Goal: Information Seeking & Learning: Learn about a topic

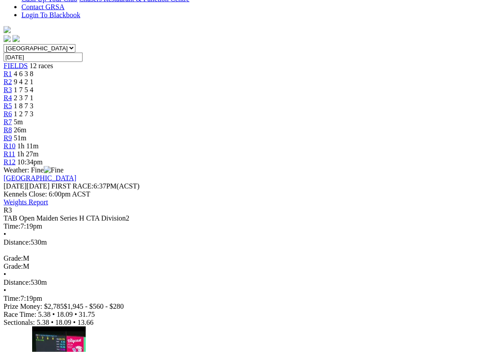
scroll to position [247, 0]
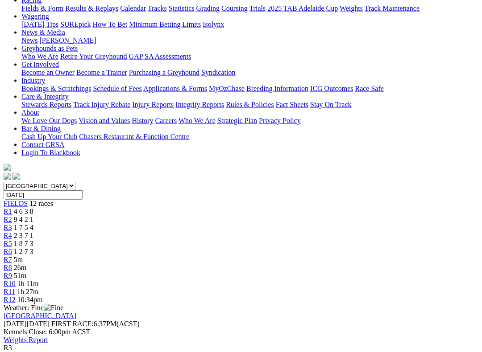
scroll to position [128, 0]
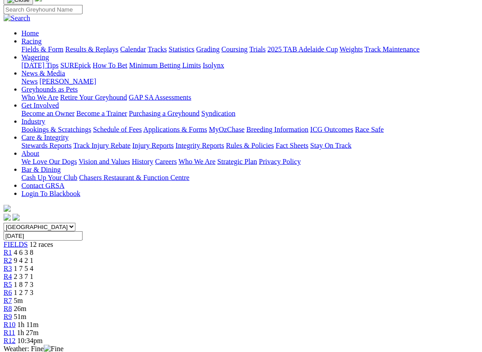
scroll to position [59, 0]
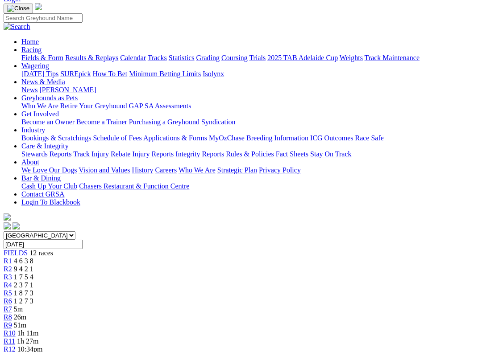
click at [12, 265] on span "R2" at bounding box center [8, 269] width 8 height 8
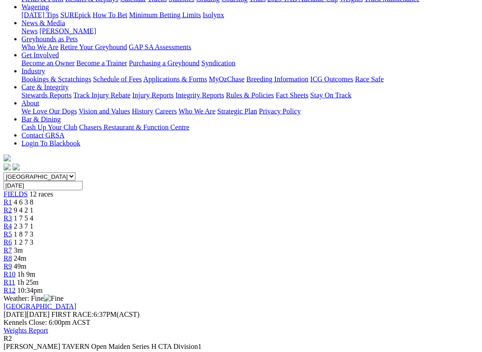
scroll to position [117, 0]
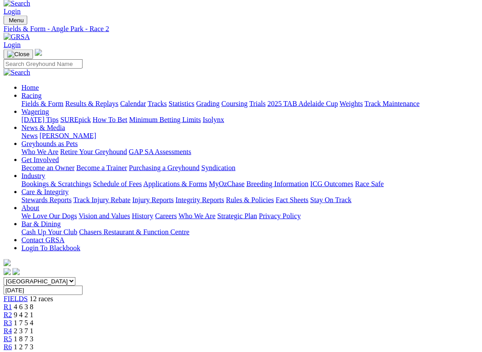
scroll to position [12, 0]
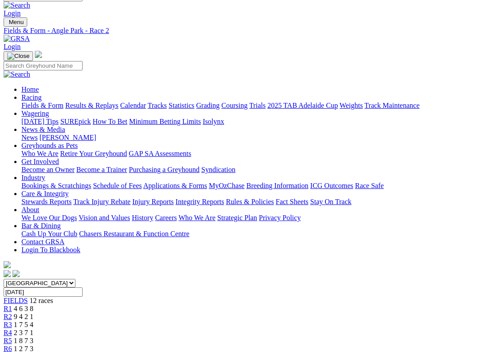
click at [12, 302] on link "R4" at bounding box center [8, 333] width 8 height 8
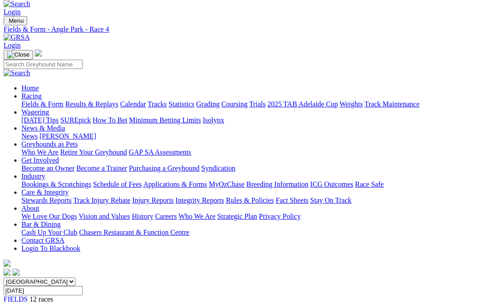
scroll to position [3, 0]
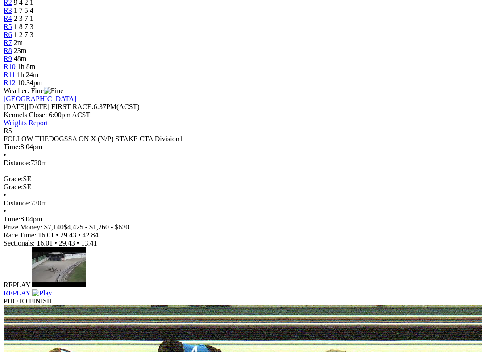
scroll to position [330, 0]
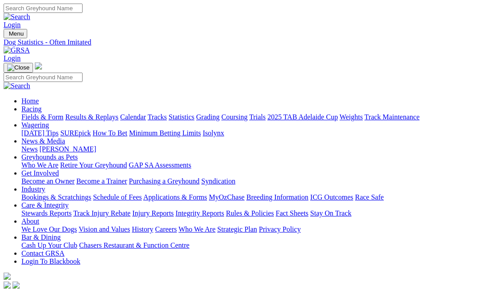
scroll to position [-4, 0]
click at [110, 113] on link "Results & Replays" at bounding box center [91, 117] width 53 height 8
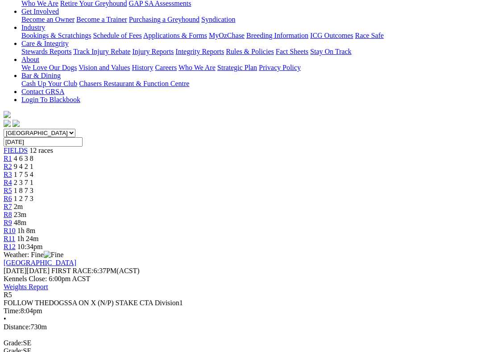
scroll to position [125, 0]
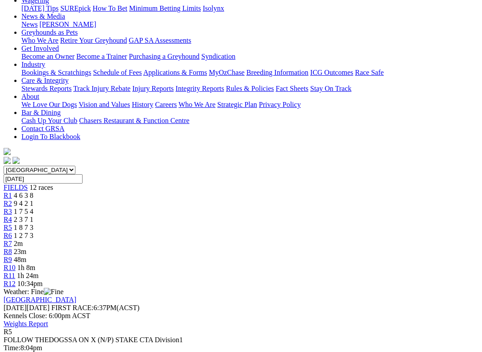
click at [12, 232] on span "R6" at bounding box center [8, 236] width 8 height 8
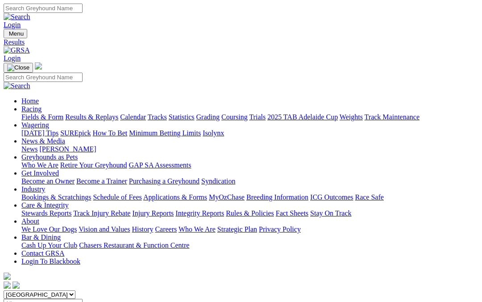
click at [44, 113] on link "Fields & Form" at bounding box center [42, 117] width 42 height 8
click at [46, 113] on link "Fields & Form" at bounding box center [42, 117] width 42 height 8
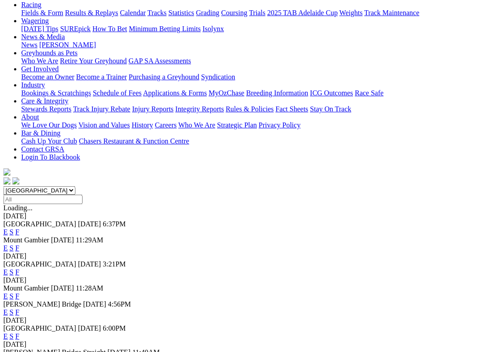
scroll to position [104, 1]
click at [20, 268] on link "F" at bounding box center [18, 272] width 4 height 8
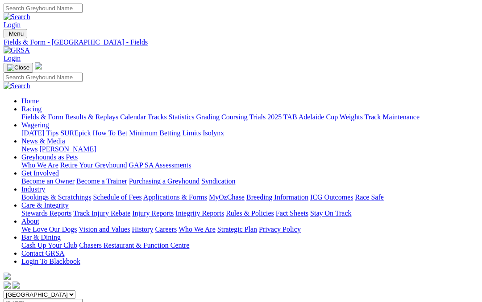
click at [41, 113] on link "Fields & Form" at bounding box center [42, 117] width 42 height 8
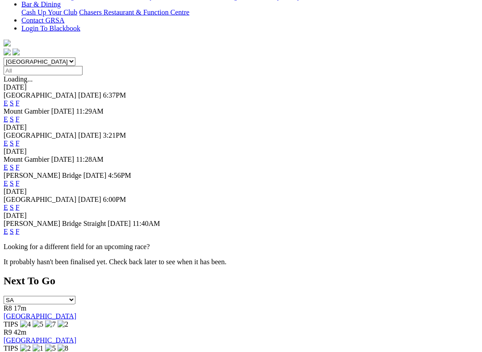
scroll to position [234, 0]
click at [20, 227] on link "F" at bounding box center [18, 231] width 4 height 8
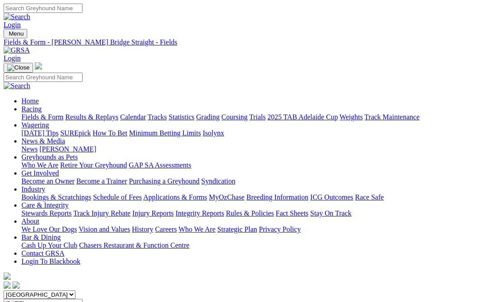
click at [36, 113] on link "Fields & Form" at bounding box center [42, 117] width 42 height 8
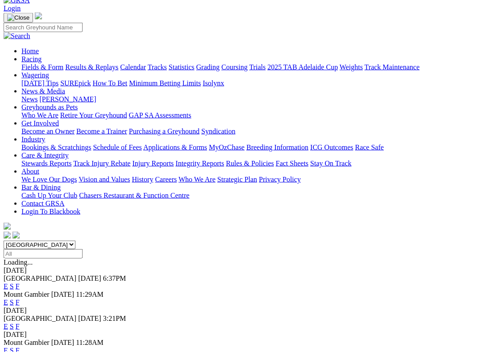
scroll to position [50, 0]
click at [20, 282] on link "F" at bounding box center [18, 286] width 4 height 8
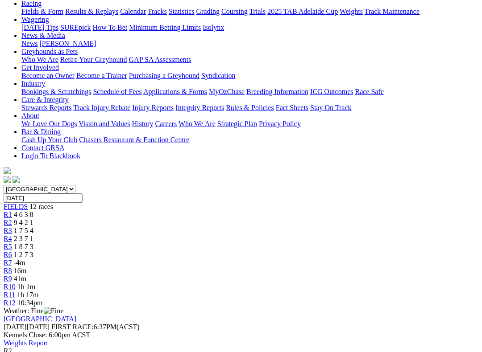
scroll to position [105, 0]
click at [12, 227] on span "R3" at bounding box center [8, 231] width 8 height 8
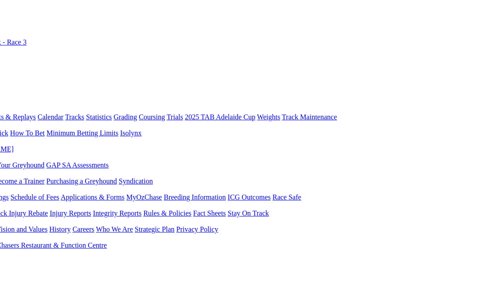
scroll to position [0, 74]
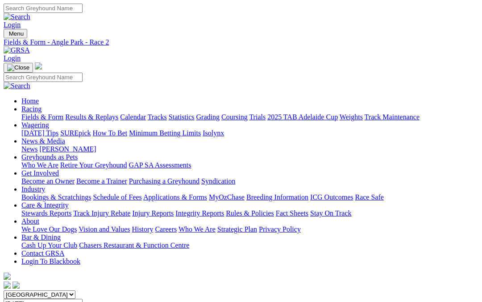
scroll to position [131, 0]
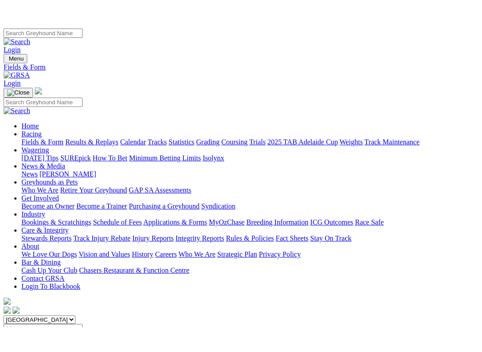
scroll to position [70, 0]
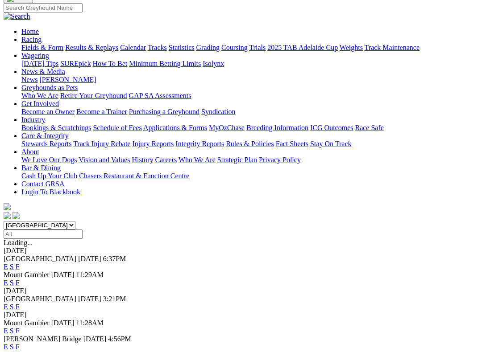
click at [20, 263] on link "F" at bounding box center [18, 267] width 4 height 8
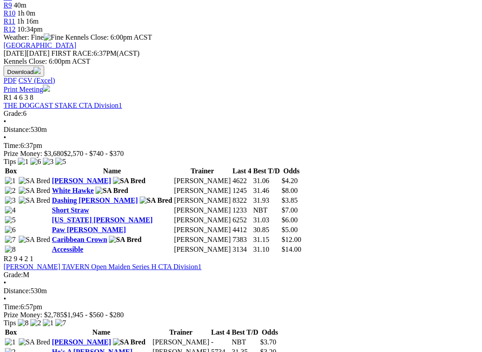
scroll to position [379, 6]
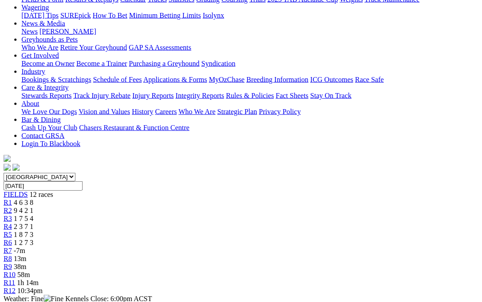
scroll to position [0, 2]
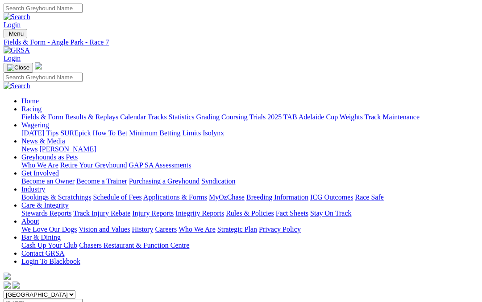
click at [65, 137] on link "News & Media" at bounding box center [43, 141] width 44 height 8
click at [37, 145] on link "News" at bounding box center [29, 149] width 16 height 8
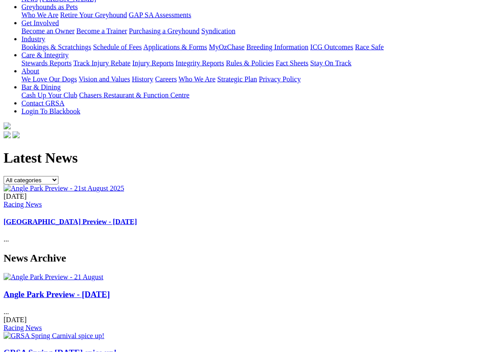
scroll to position [151, 0]
click at [34, 289] on link "Angle Park Preview - [DATE]" at bounding box center [57, 293] width 106 height 9
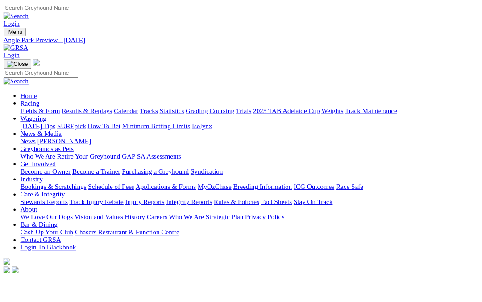
click at [96, 145] on link "[PERSON_NAME]" at bounding box center [67, 149] width 57 height 8
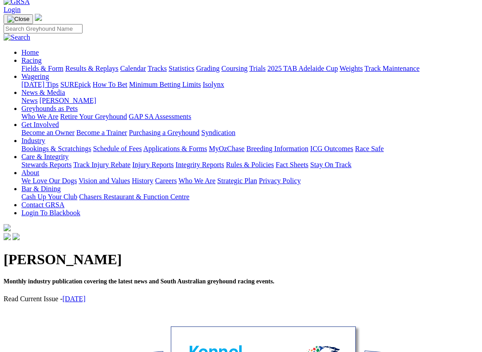
click at [86, 295] on link "[DATE]" at bounding box center [73, 299] width 23 height 8
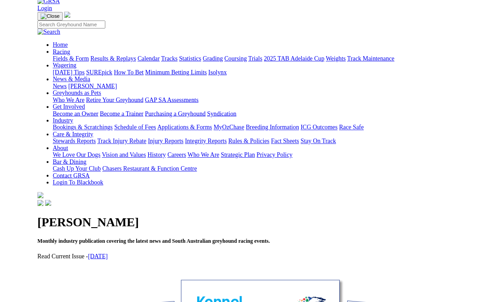
scroll to position [74, 0]
